Goal: Transaction & Acquisition: Download file/media

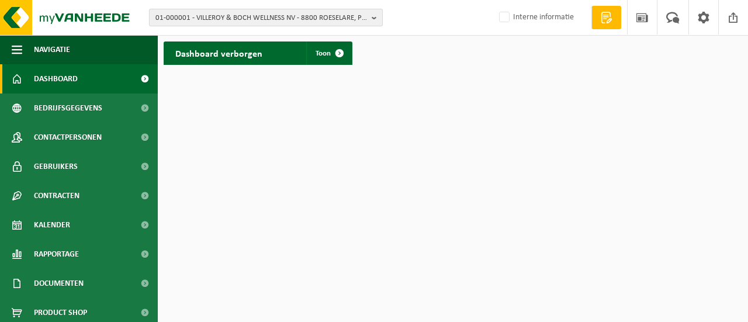
click at [370, 13] on button "01-000001 - VILLEROY & BOCH WELLNESS NV - 8800 ROESELARE, POPULIERSTRAAT 1" at bounding box center [266, 18] width 234 height 18
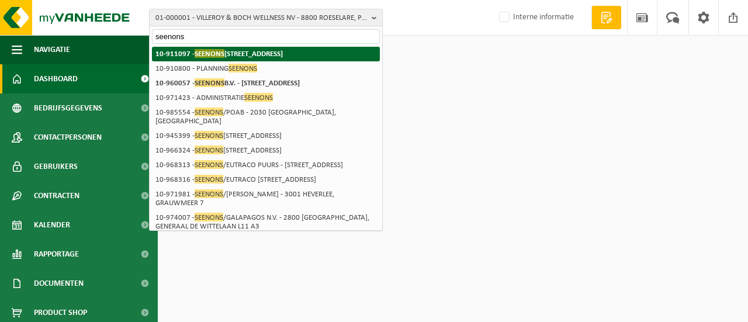
type input "seenons"
click at [233, 54] on strong "10-911097 - SEENONS BELGIUM - 2300 TURNHOUT, COLLEGESTRAAT 11" at bounding box center [218, 53] width 127 height 9
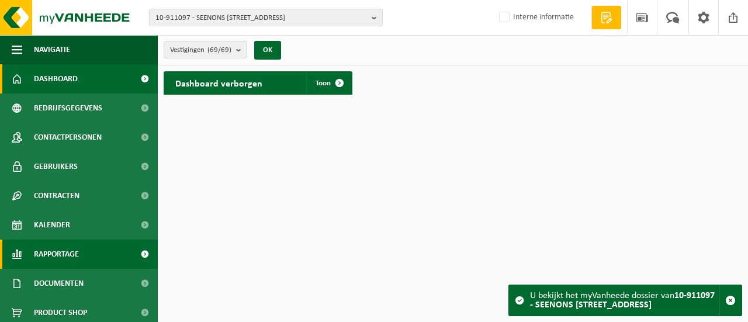
click at [70, 249] on span "Rapportage" at bounding box center [56, 254] width 45 height 29
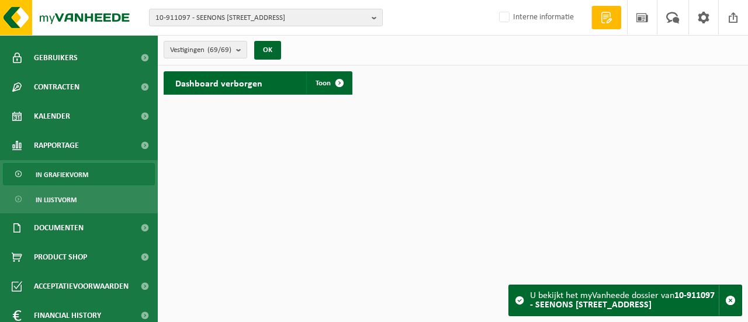
scroll to position [113, 0]
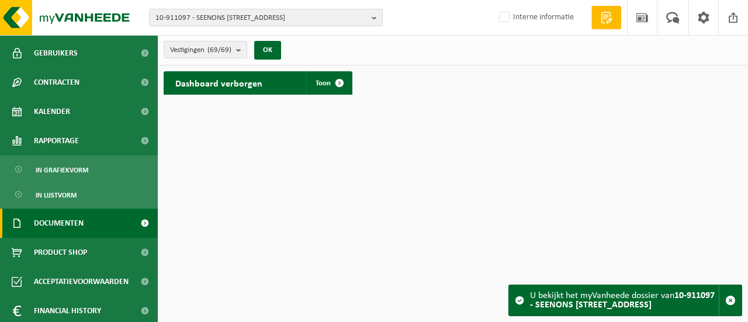
click at [79, 226] on span "Documenten" at bounding box center [59, 223] width 50 height 29
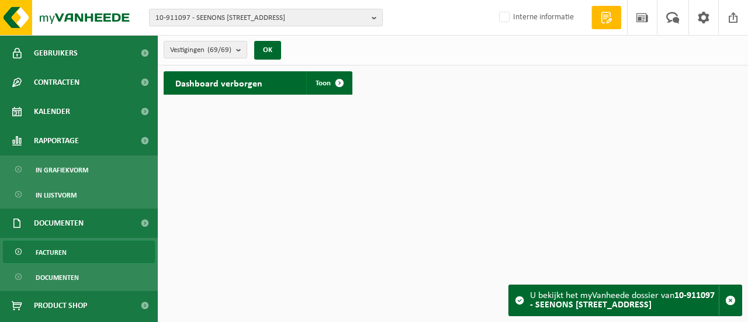
click at [68, 249] on link "Facturen" at bounding box center [79, 252] width 152 height 22
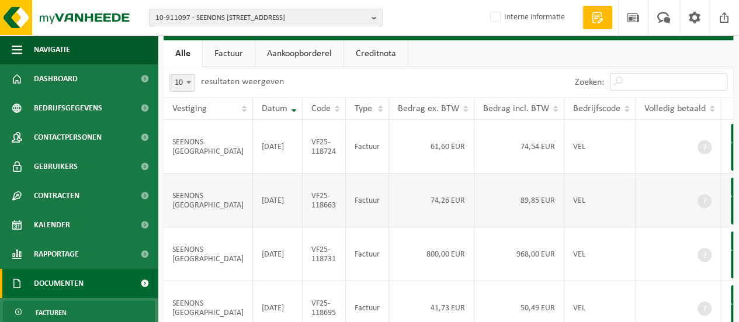
scroll to position [56, 0]
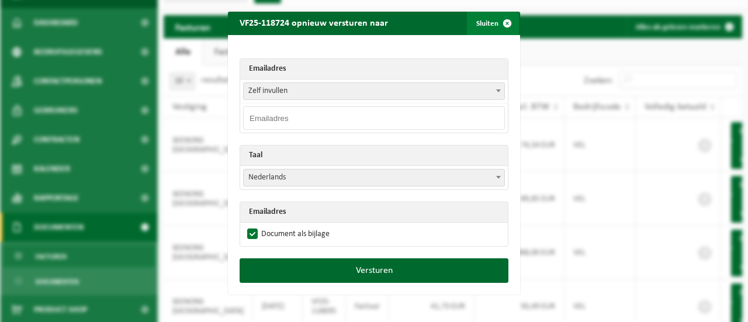
click at [504, 18] on span "button" at bounding box center [506, 23] width 23 height 23
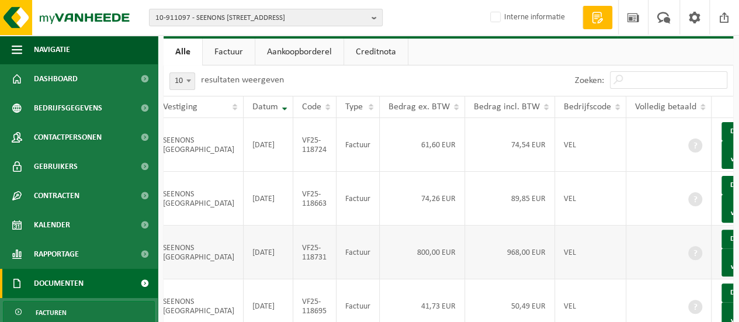
scroll to position [0, 26]
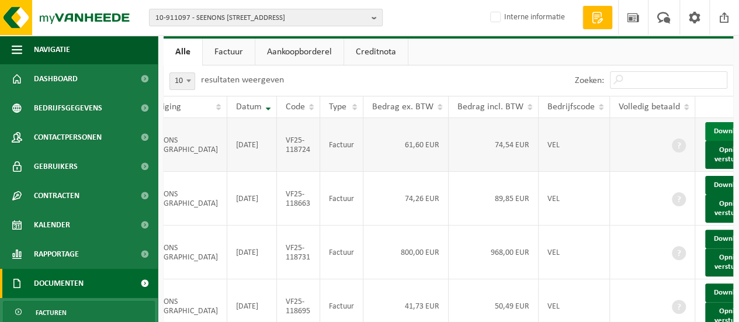
click at [705, 131] on link "Download" at bounding box center [733, 131] width 57 height 19
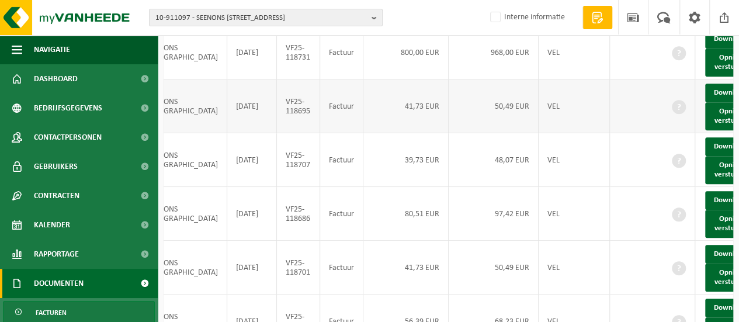
scroll to position [256, 0]
click at [705, 102] on link "Download" at bounding box center [733, 92] width 57 height 19
click at [705, 209] on link "Download" at bounding box center [733, 199] width 57 height 19
click at [705, 48] on link "Download" at bounding box center [733, 38] width 57 height 19
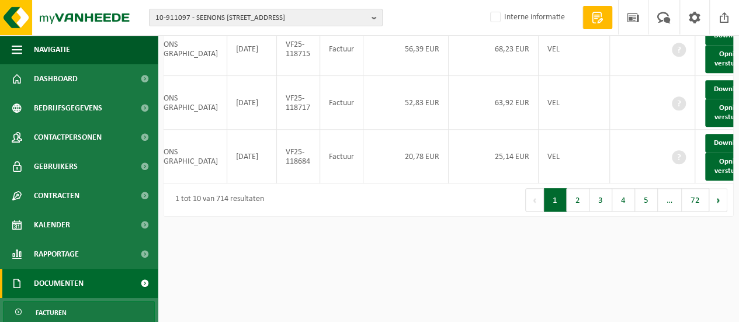
scroll to position [535, 0]
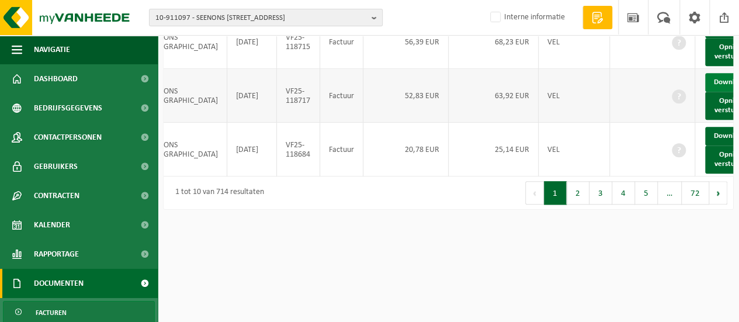
click at [746, 86] on span at bounding box center [750, 82] width 8 height 8
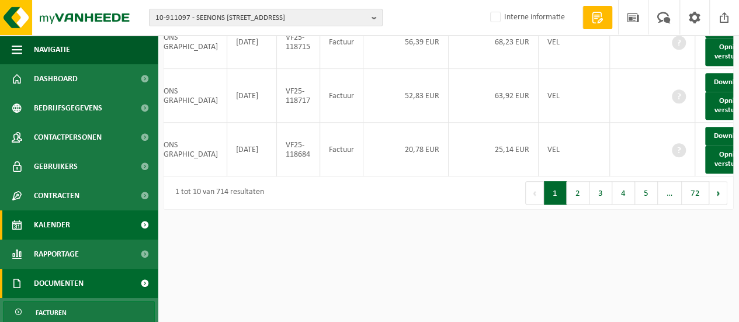
click at [75, 219] on link "Kalender" at bounding box center [79, 224] width 158 height 29
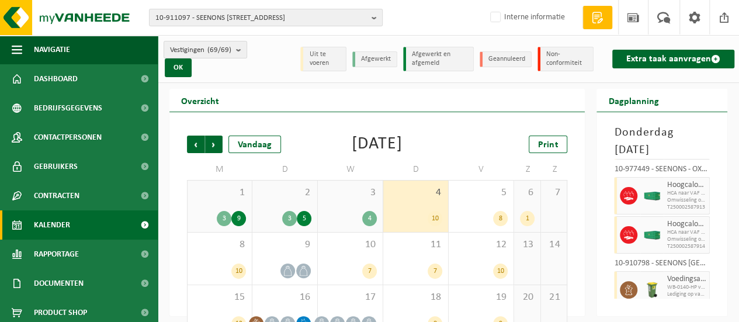
scroll to position [381, 0]
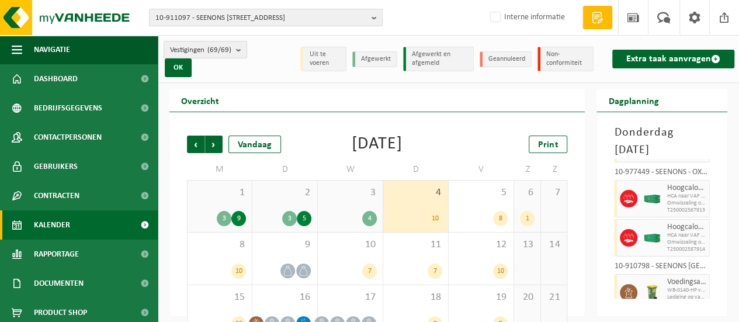
click at [290, 215] on div "3" at bounding box center [289, 218] width 15 height 15
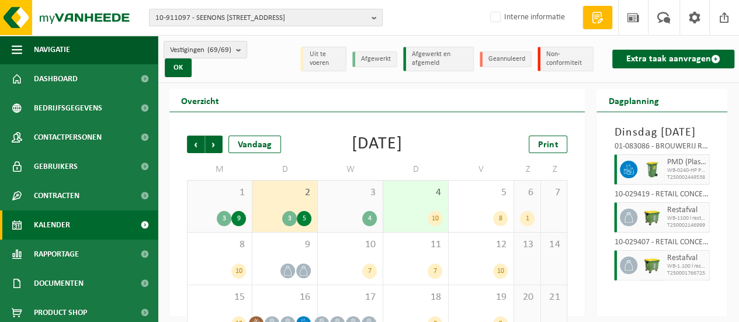
scroll to position [0, 0]
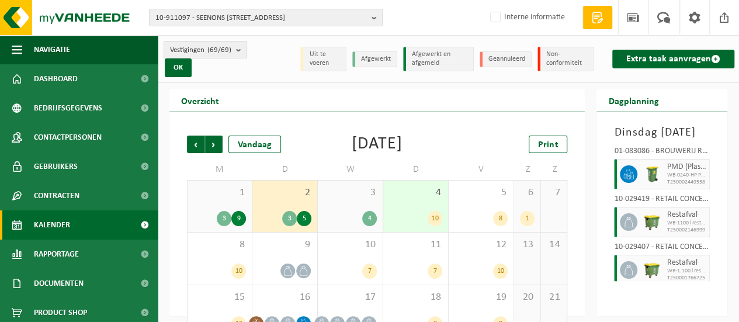
click at [234, 206] on div "1 3 9" at bounding box center [220, 206] width 64 height 51
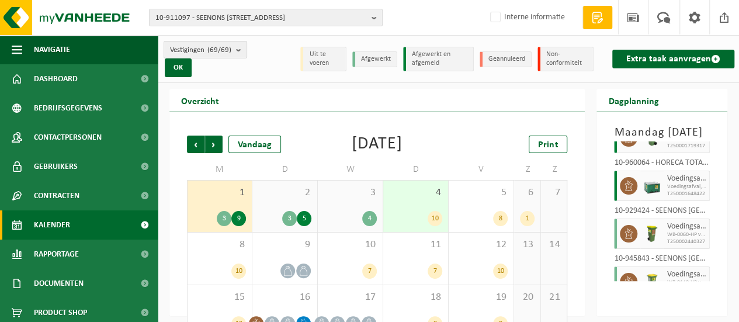
scroll to position [371, 0]
click at [635, 195] on span at bounding box center [629, 187] width 18 height 18
click at [662, 202] on div at bounding box center [651, 186] width 23 height 30
click at [652, 195] on img at bounding box center [652, 187] width 18 height 18
click at [684, 191] on span "Voedingsafval, bevat producten van dierlijke oorsprong, onve" at bounding box center [687, 187] width 40 height 7
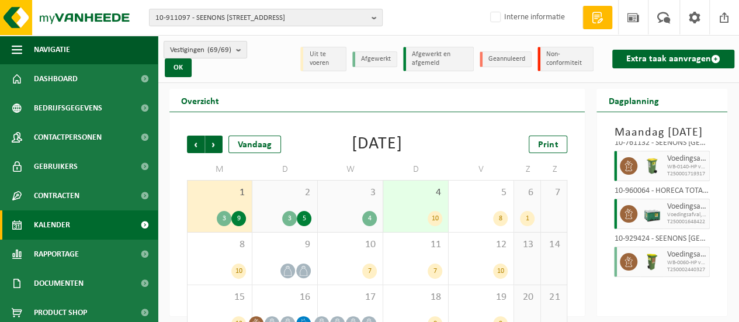
scroll to position [344, 0]
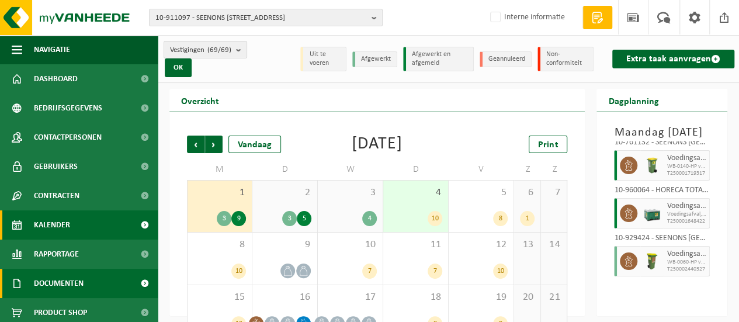
click at [96, 278] on link "Documenten" at bounding box center [79, 283] width 158 height 29
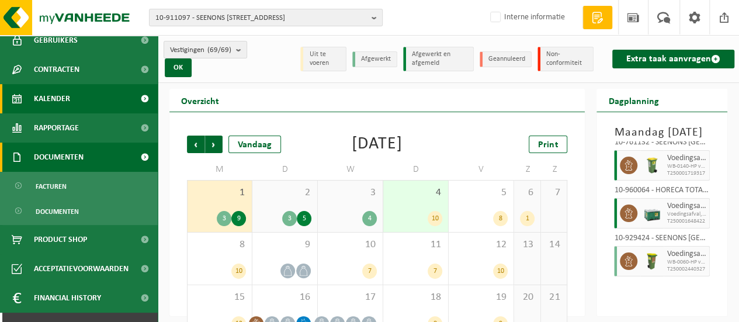
scroll to position [131, 0]
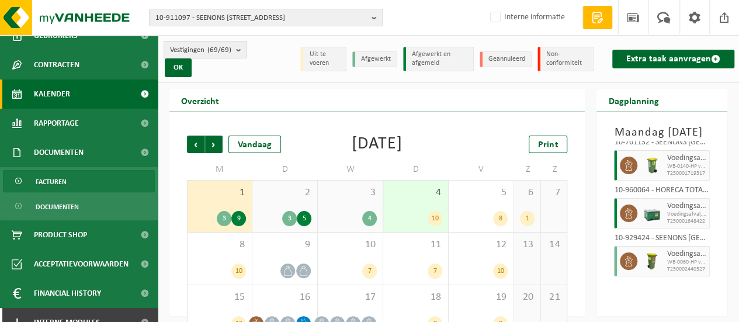
click at [85, 177] on link "Facturen" at bounding box center [79, 181] width 152 height 22
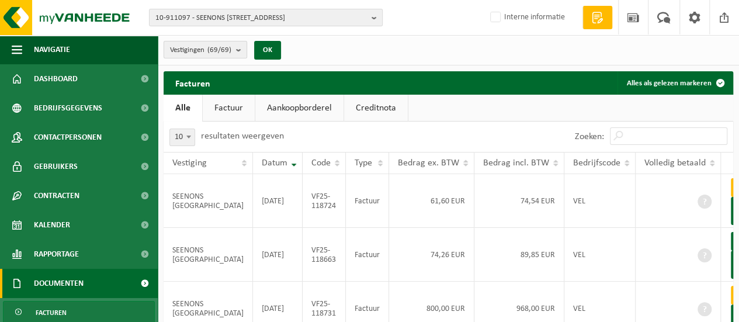
click at [238, 48] on b "submit" at bounding box center [241, 49] width 11 height 16
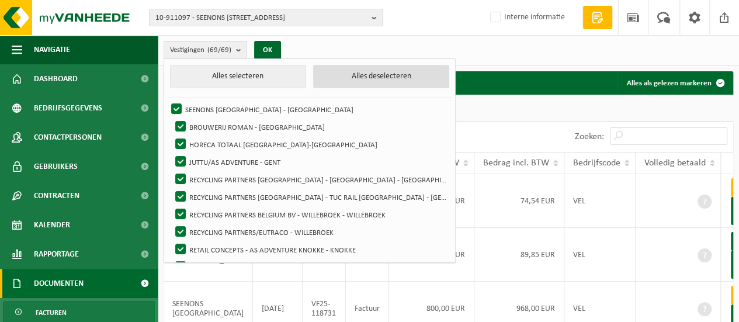
click at [342, 73] on button "Alles deselecteren" at bounding box center [381, 76] width 136 height 23
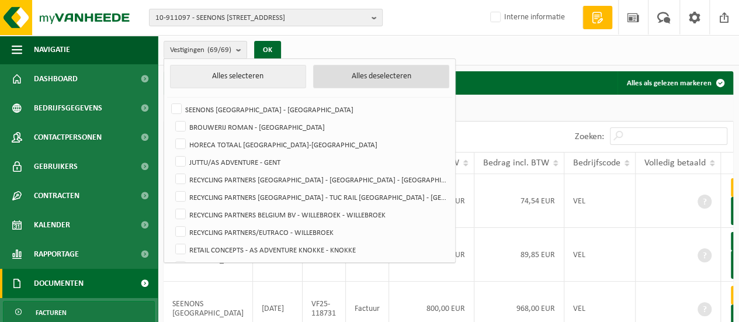
checkbox input "false"
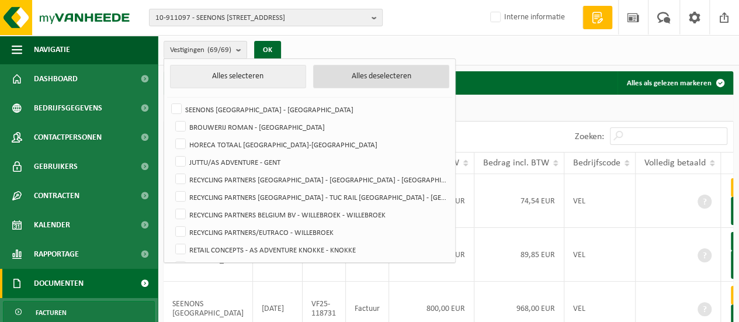
checkbox input "false"
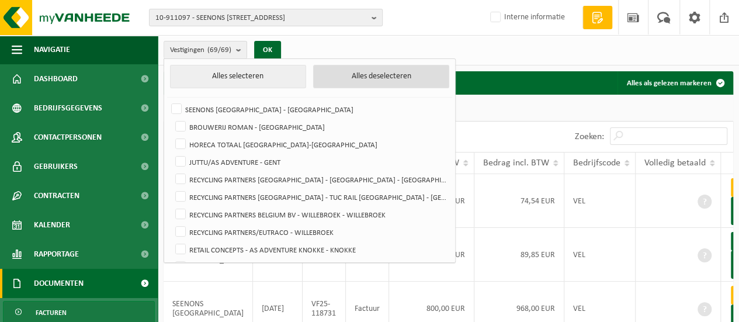
checkbox input "false"
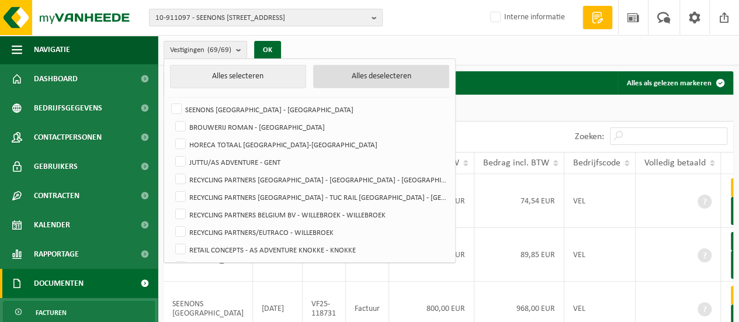
checkbox input "false"
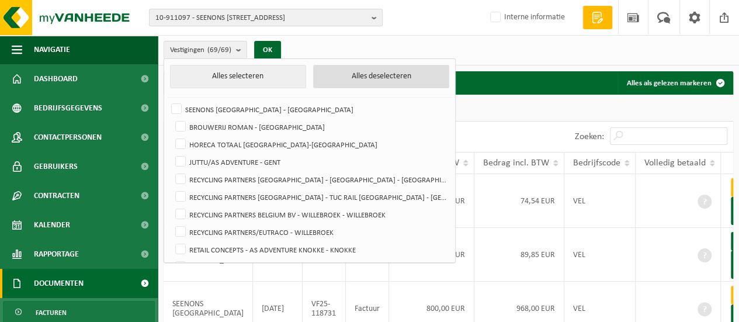
checkbox input "false"
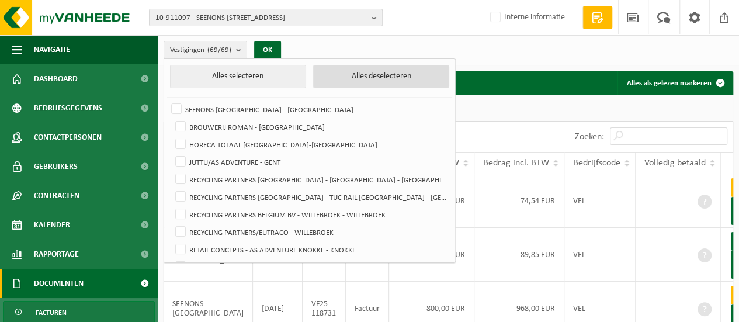
checkbox input "false"
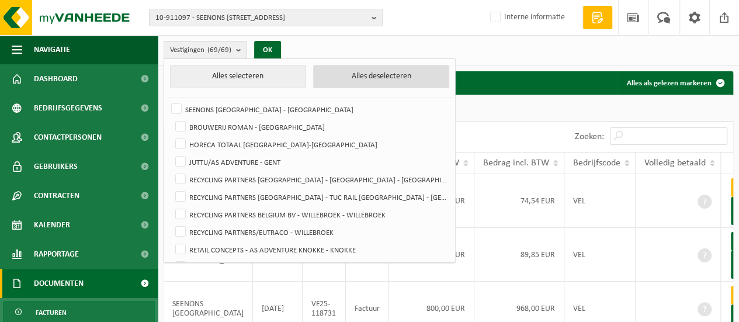
checkbox input "false"
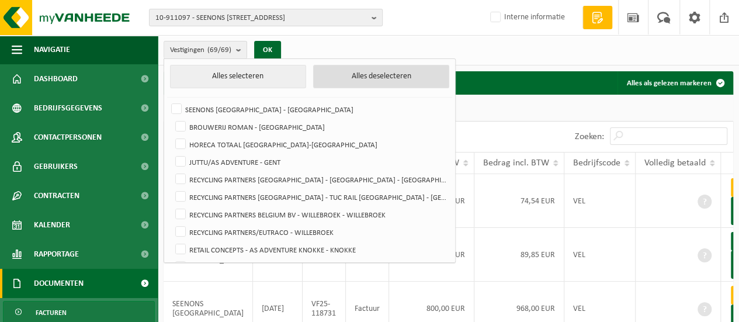
checkbox input "false"
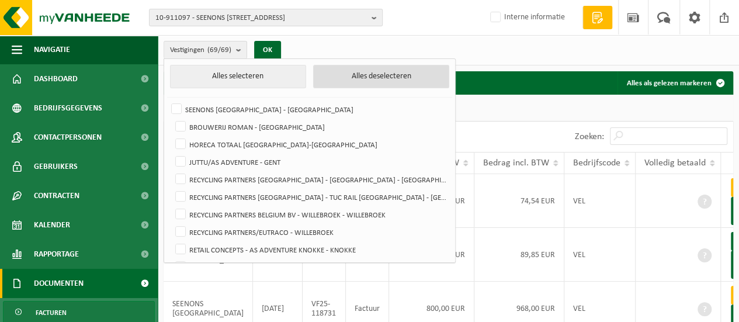
checkbox input "false"
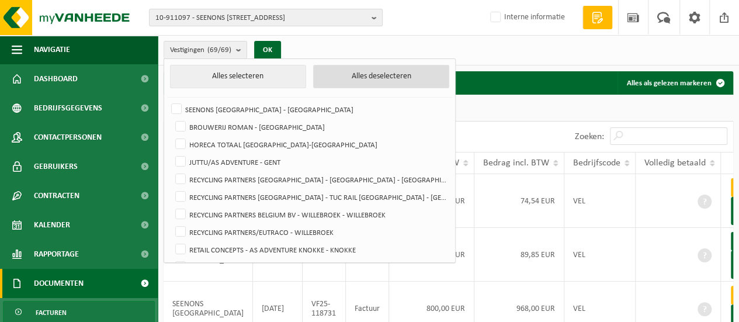
checkbox input "false"
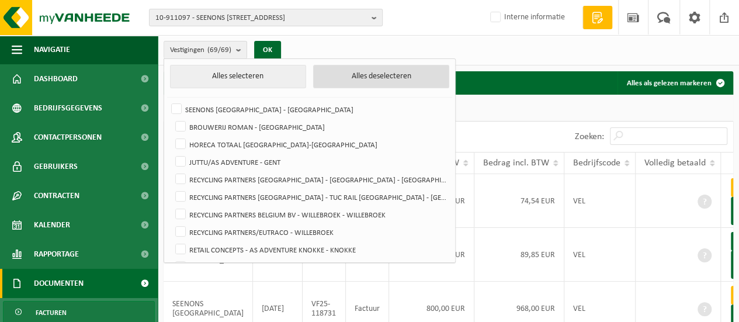
checkbox input "false"
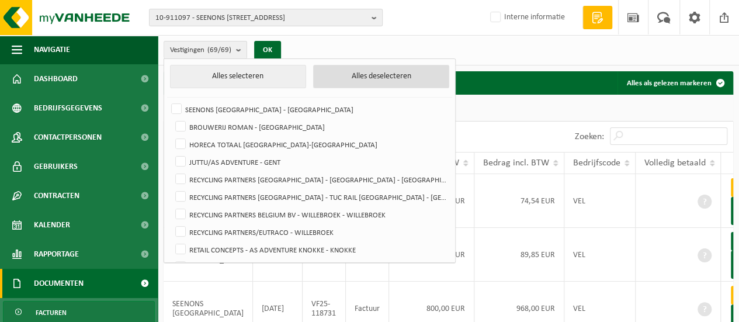
checkbox input "false"
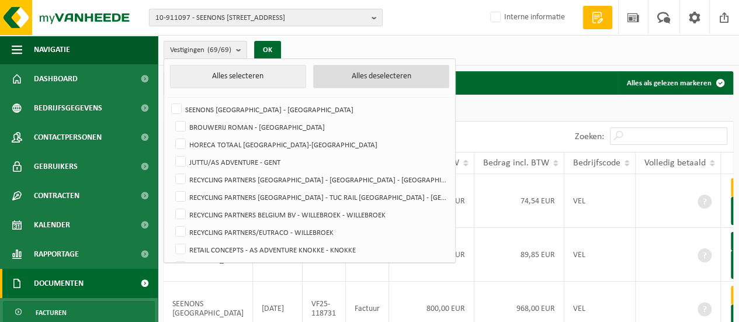
checkbox input "false"
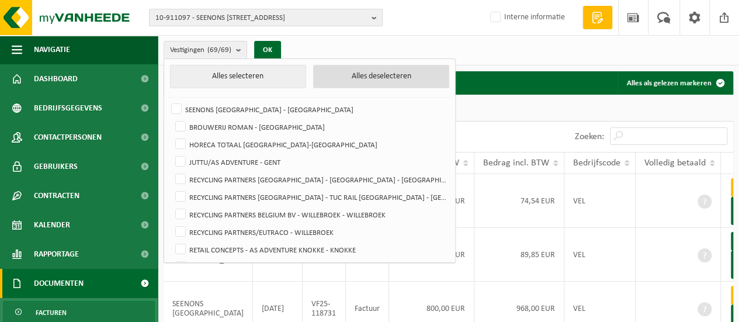
checkbox input "false"
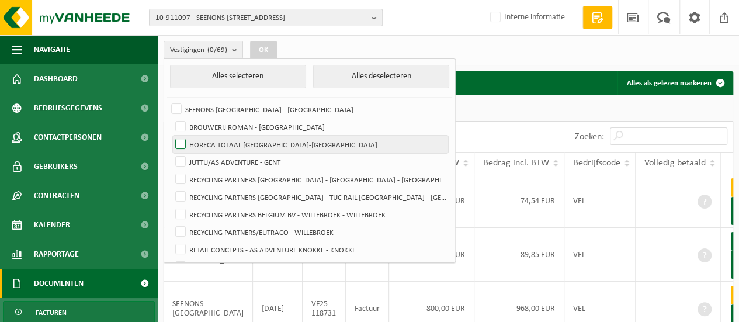
click at [181, 141] on label "HORECA TOTAAL [GEOGRAPHIC_DATA]-[GEOGRAPHIC_DATA]" at bounding box center [310, 145] width 275 height 18
click at [171, 136] on input "HORECA TOTAAL [GEOGRAPHIC_DATA]-[GEOGRAPHIC_DATA]" at bounding box center [171, 135] width 1 height 1
checkbox input "true"
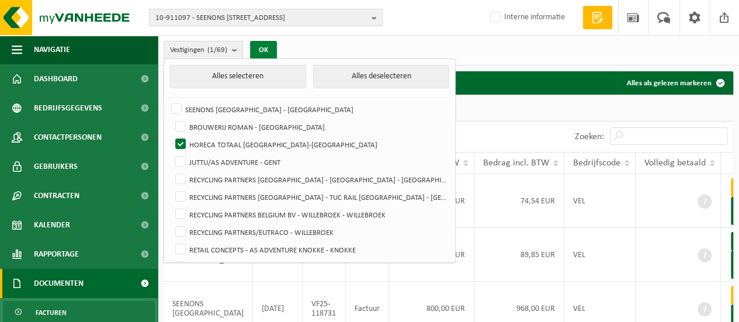
click at [266, 44] on button "OK" at bounding box center [263, 50] width 27 height 19
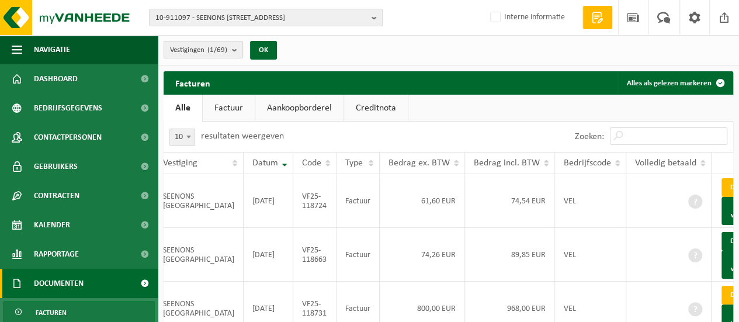
click at [233, 47] on b "submit" at bounding box center [237, 49] width 11 height 16
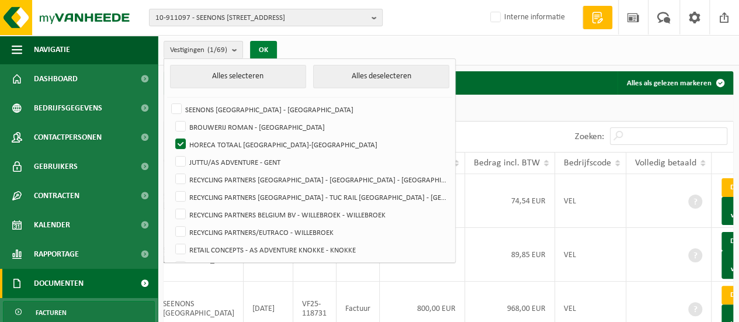
click at [262, 44] on button "OK" at bounding box center [263, 50] width 27 height 19
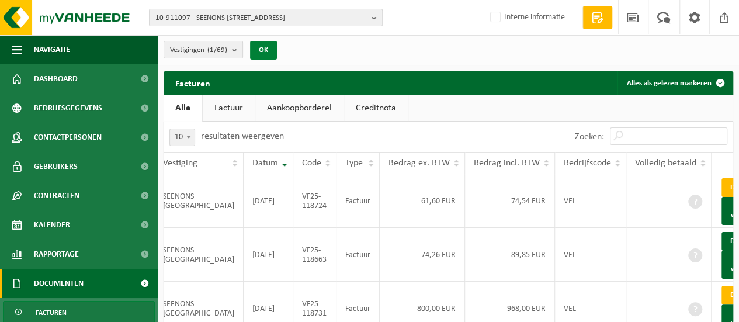
click at [262, 44] on button "OK" at bounding box center [263, 50] width 27 height 19
click at [234, 107] on link "Factuur" at bounding box center [229, 108] width 52 height 27
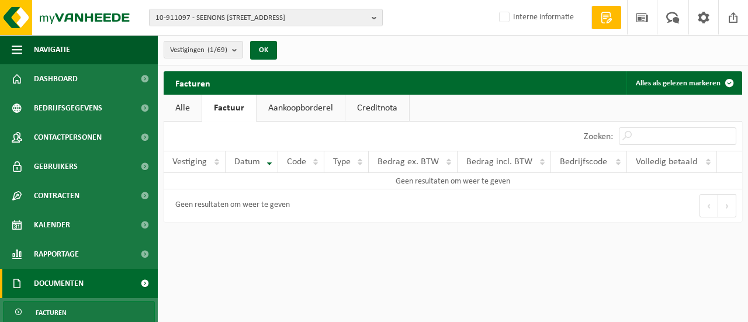
click at [186, 103] on link "Alle" at bounding box center [183, 108] width 38 height 27
click at [233, 106] on link "Factuur" at bounding box center [229, 108] width 52 height 27
click at [237, 47] on b "submit" at bounding box center [237, 49] width 11 height 16
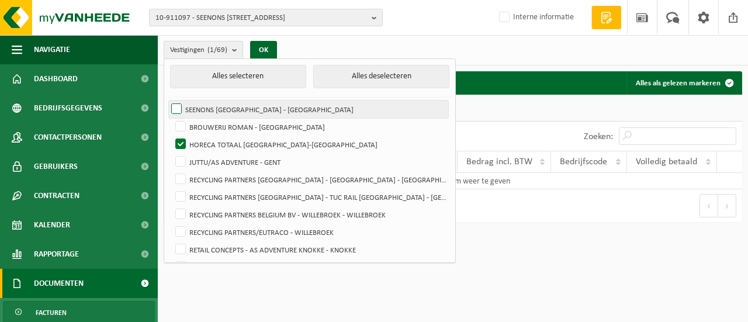
click at [179, 106] on label "SEENONS [GEOGRAPHIC_DATA] - [GEOGRAPHIC_DATA]" at bounding box center [308, 109] width 279 height 18
click at [167, 100] on input "SEENONS [GEOGRAPHIC_DATA] - [GEOGRAPHIC_DATA]" at bounding box center [166, 100] width 1 height 1
checkbox input "true"
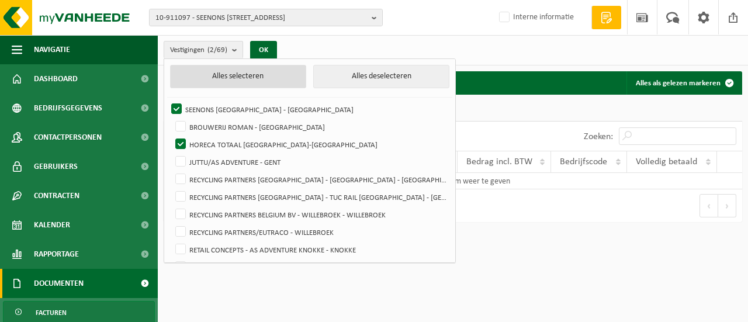
click at [268, 71] on button "Alles selecteren" at bounding box center [238, 76] width 136 height 23
checkbox input "true"
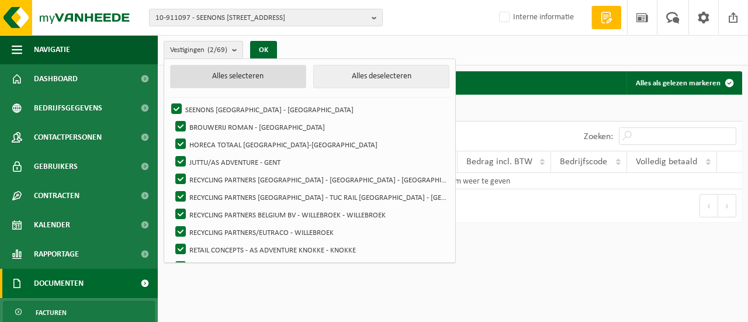
checkbox input "true"
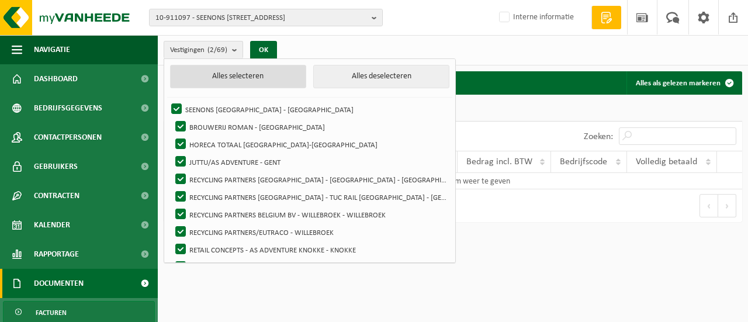
checkbox input "true"
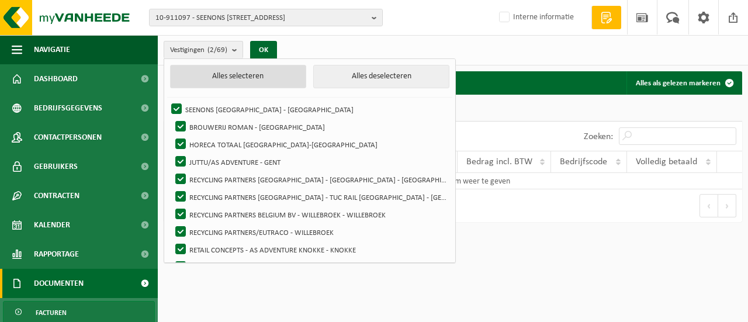
checkbox input "true"
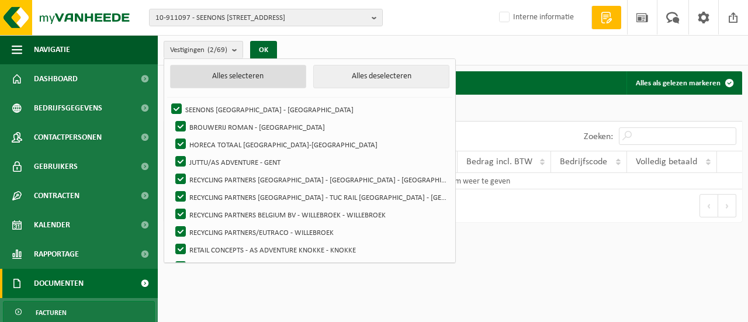
checkbox input "true"
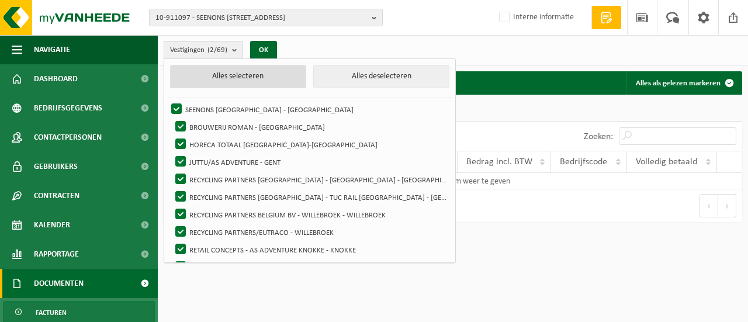
checkbox input "true"
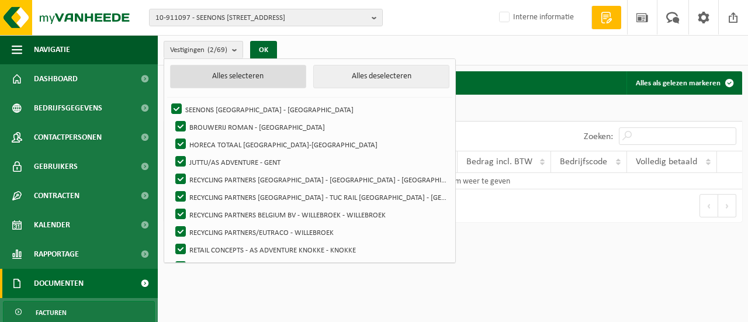
checkbox input "true"
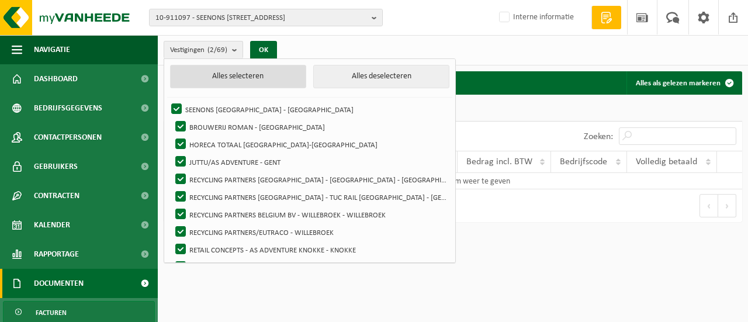
checkbox input "true"
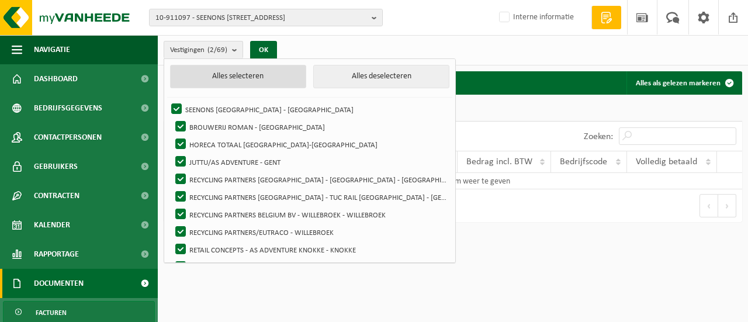
checkbox input "true"
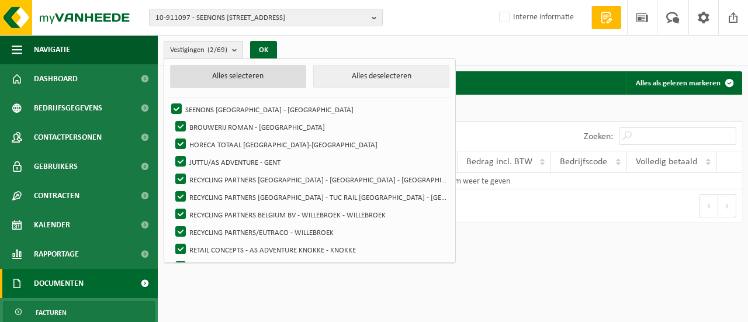
checkbox input "true"
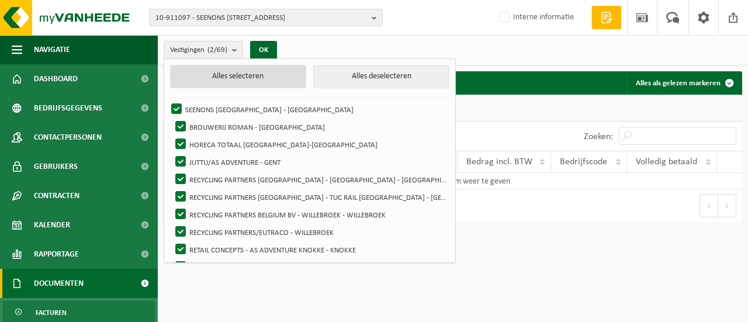
checkbox input "true"
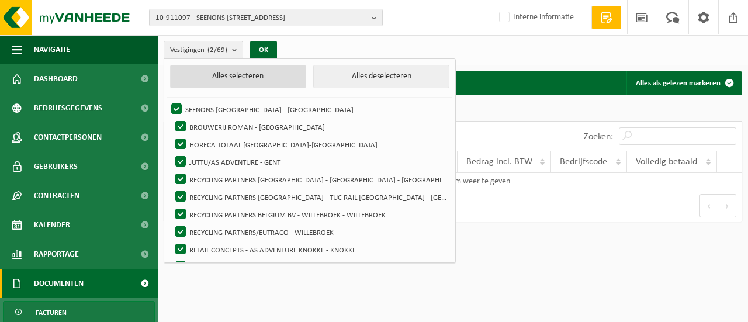
checkbox input "true"
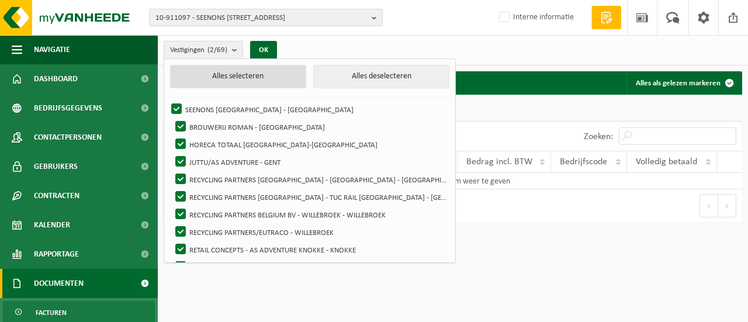
checkbox input "true"
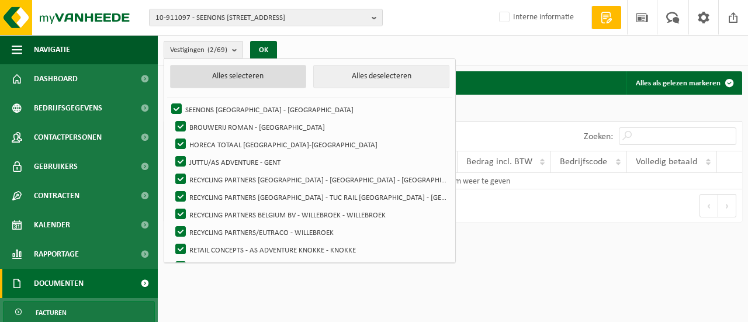
checkbox input "true"
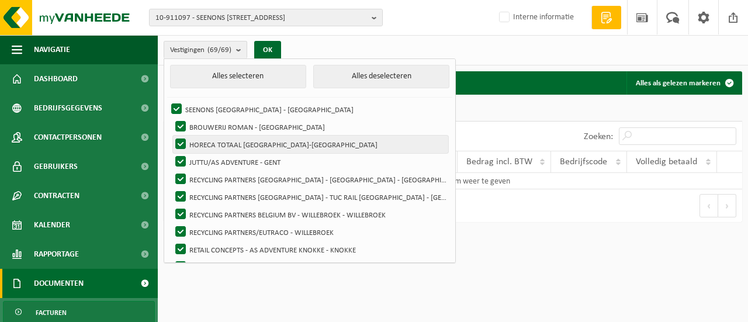
click at [180, 141] on label "HORECA TOTAAL [GEOGRAPHIC_DATA]-[GEOGRAPHIC_DATA]" at bounding box center [310, 145] width 275 height 18
click at [171, 136] on input "HORECA TOTAAL [GEOGRAPHIC_DATA]-[GEOGRAPHIC_DATA]" at bounding box center [171, 135] width 1 height 1
click at [180, 141] on label "HORECA TOTAAL [GEOGRAPHIC_DATA]-[GEOGRAPHIC_DATA]" at bounding box center [310, 145] width 275 height 18
click at [171, 136] on input "HORECA TOTAAL [GEOGRAPHIC_DATA]-[GEOGRAPHIC_DATA]" at bounding box center [171, 135] width 1 height 1
checkbox input "true"
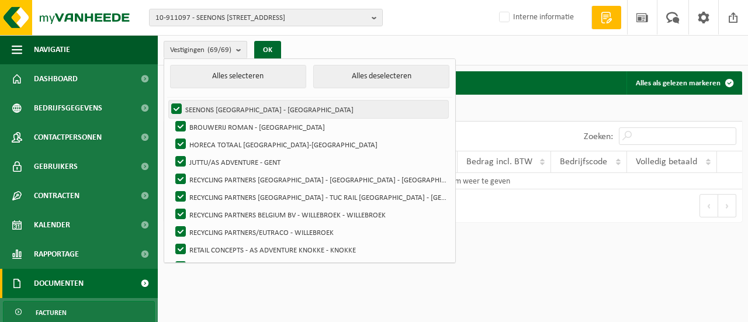
click at [178, 102] on label "SEENONS [GEOGRAPHIC_DATA] - [GEOGRAPHIC_DATA]" at bounding box center [308, 109] width 279 height 18
click at [167, 100] on input "SEENONS [GEOGRAPHIC_DATA] - [GEOGRAPHIC_DATA]" at bounding box center [166, 100] width 1 height 1
click at [178, 102] on label "SEENONS [GEOGRAPHIC_DATA] - [GEOGRAPHIC_DATA]" at bounding box center [308, 109] width 279 height 18
click at [167, 100] on input "SEENONS [GEOGRAPHIC_DATA] - [GEOGRAPHIC_DATA]" at bounding box center [166, 100] width 1 height 1
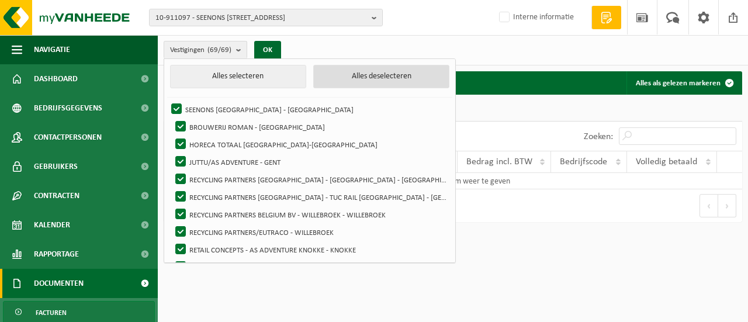
click at [358, 72] on button "Alles deselecteren" at bounding box center [381, 76] width 136 height 23
checkbox input "false"
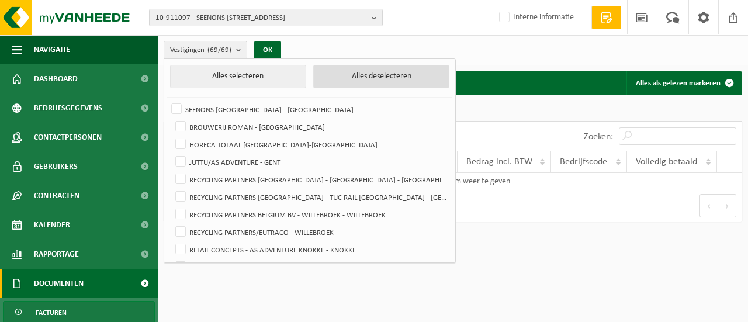
checkbox input "false"
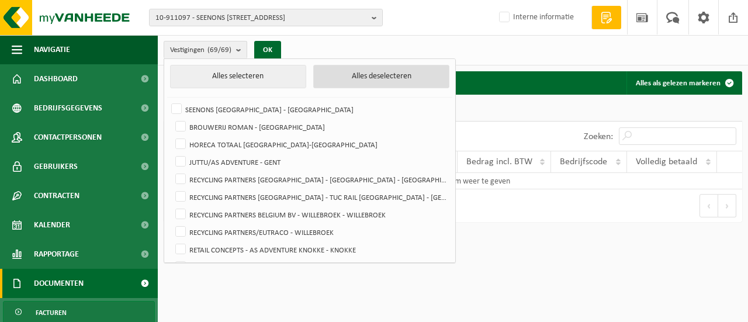
checkbox input "false"
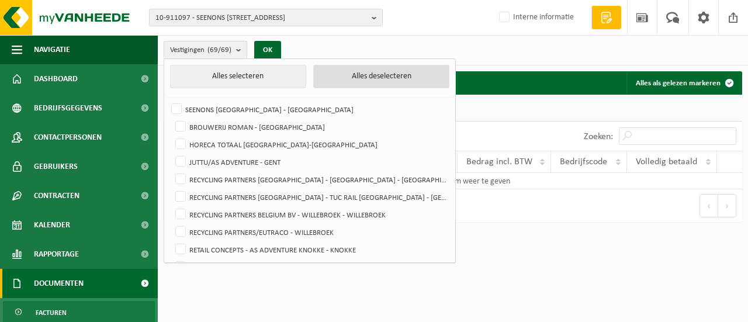
checkbox input "false"
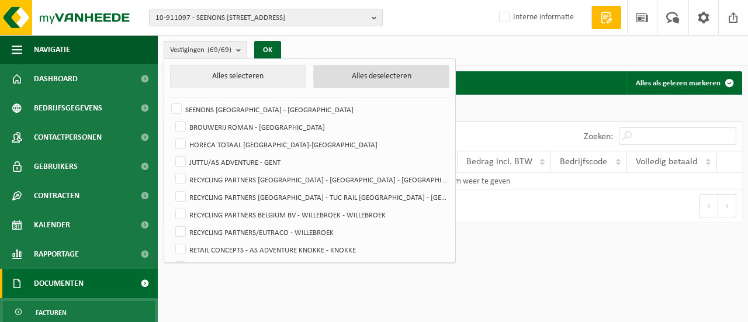
checkbox input "false"
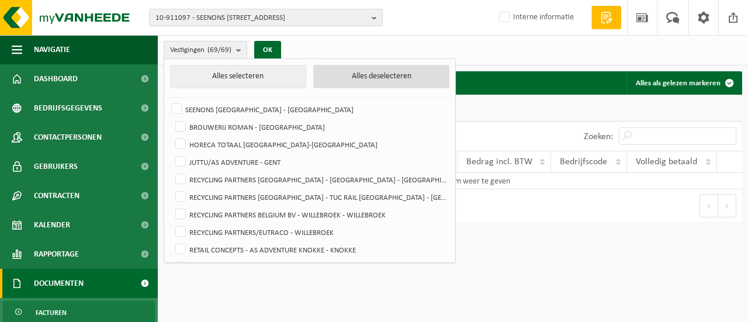
checkbox input "false"
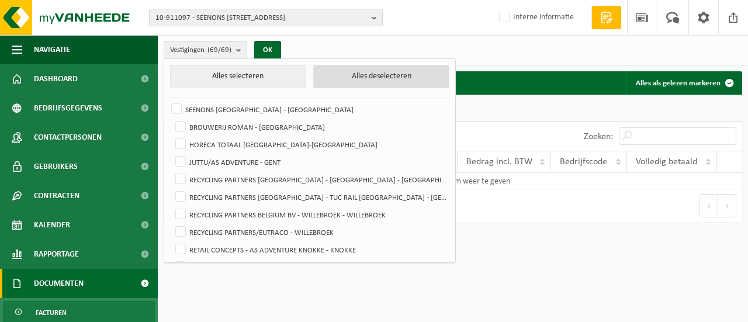
checkbox input "false"
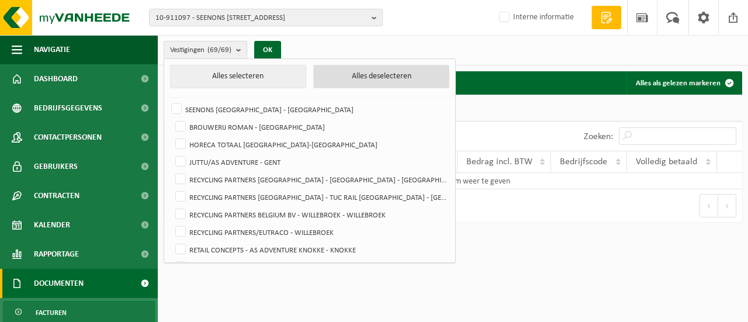
checkbox input "false"
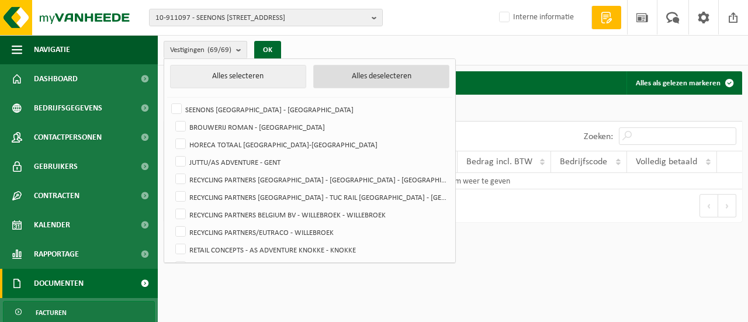
checkbox input "false"
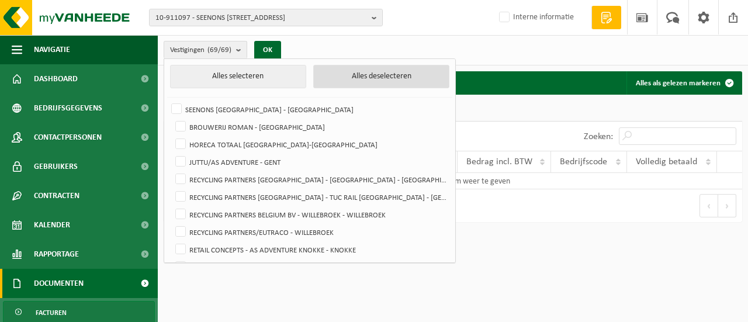
checkbox input "false"
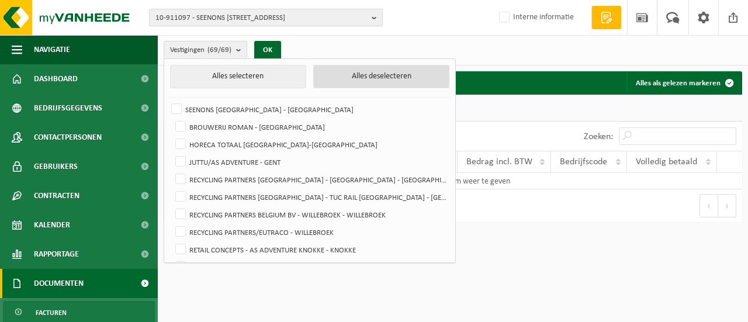
checkbox input "false"
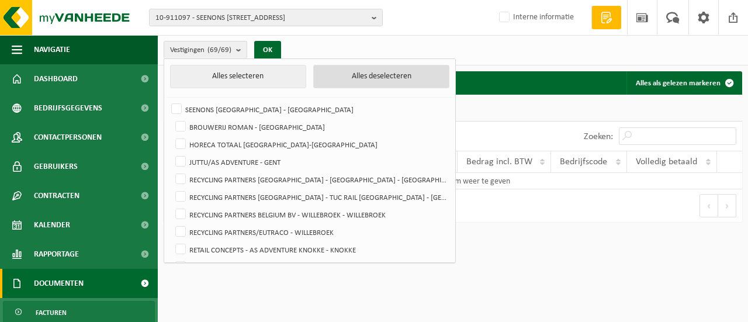
checkbox input "false"
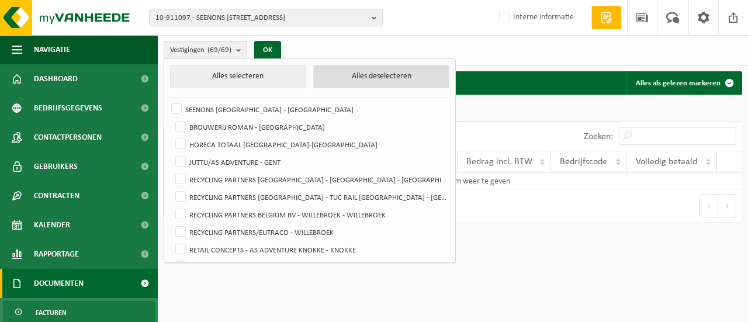
checkbox input "false"
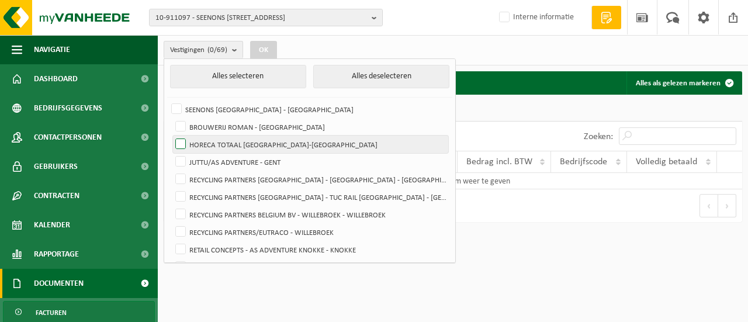
click at [181, 142] on label "HORECA TOTAAL [GEOGRAPHIC_DATA]-[GEOGRAPHIC_DATA]" at bounding box center [310, 145] width 275 height 18
click at [171, 136] on input "HORECA TOTAAL [GEOGRAPHIC_DATA]-[GEOGRAPHIC_DATA]" at bounding box center [171, 135] width 1 height 1
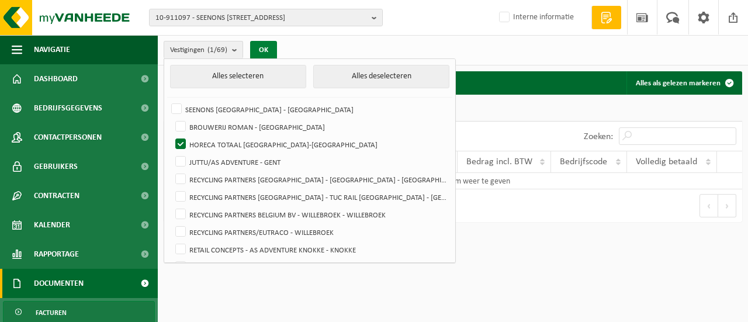
click at [263, 44] on button "OK" at bounding box center [263, 50] width 27 height 19
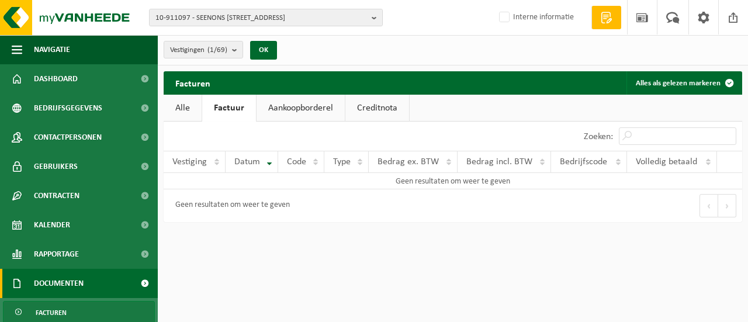
click at [263, 207] on div "Geen resultaten om weer te geven" at bounding box center [229, 205] width 120 height 21
click at [178, 105] on link "Alle" at bounding box center [183, 108] width 38 height 27
click at [235, 48] on b "submit" at bounding box center [237, 49] width 11 height 16
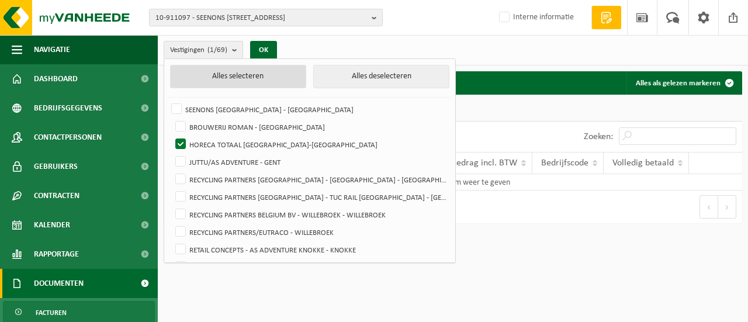
click at [253, 70] on button "Alles selecteren" at bounding box center [238, 76] width 136 height 23
